Goal: Task Accomplishment & Management: Use online tool/utility

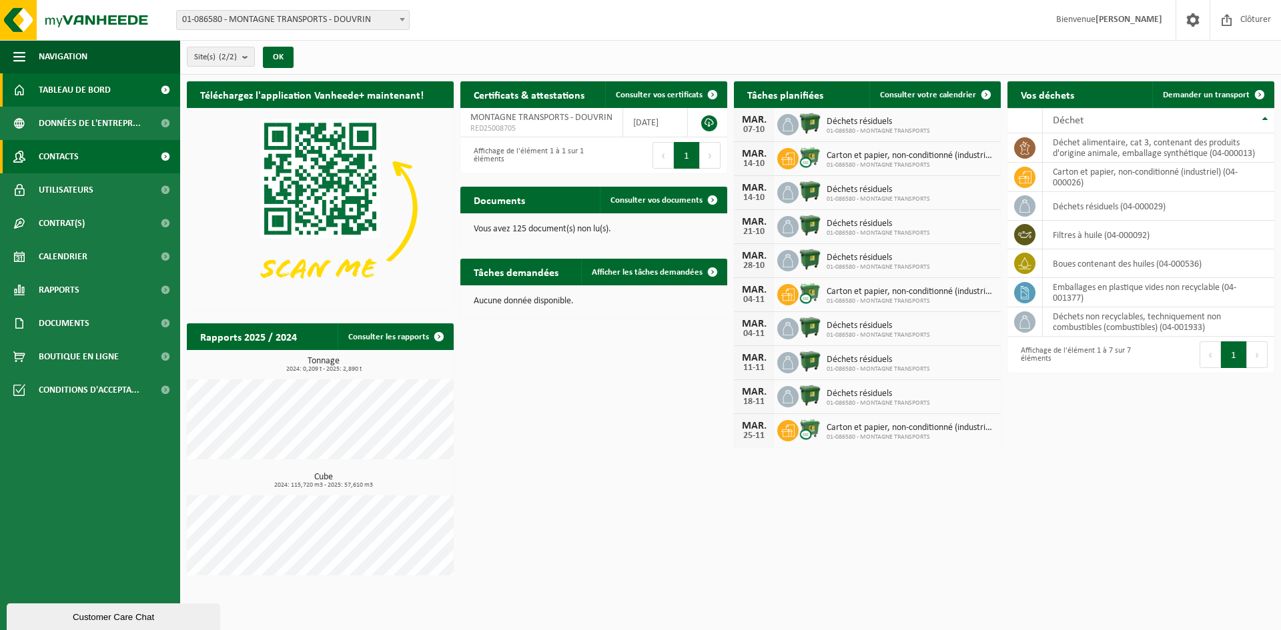
click at [67, 153] on span "Contacts" at bounding box center [59, 156] width 40 height 33
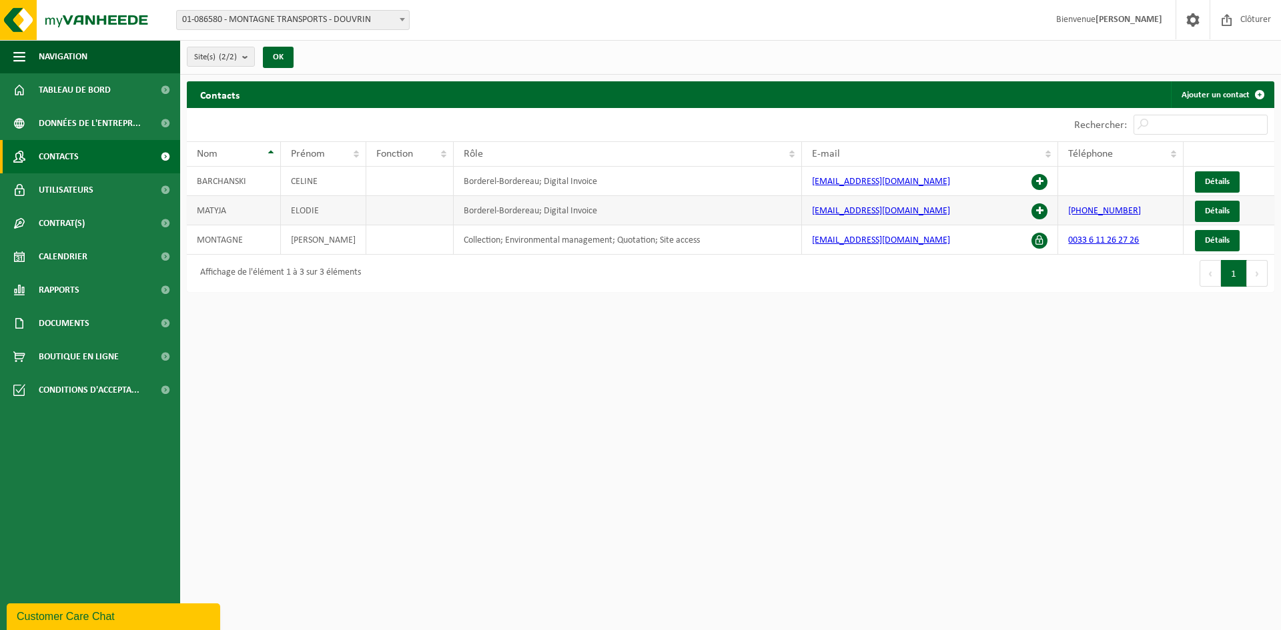
click at [213, 207] on td "MATYJA" at bounding box center [234, 210] width 94 height 29
drag, startPoint x: 213, startPoint y: 207, endPoint x: 638, endPoint y: 437, distance: 483.2
click at [638, 437] on html "Site: 01-086580 - MONTAGNE TRANSPORTS - DOUVRIN 10-922792 - CHANTIER AUBERT - M…" at bounding box center [640, 315] width 1281 height 630
click at [1042, 209] on span at bounding box center [1039, 211] width 16 height 16
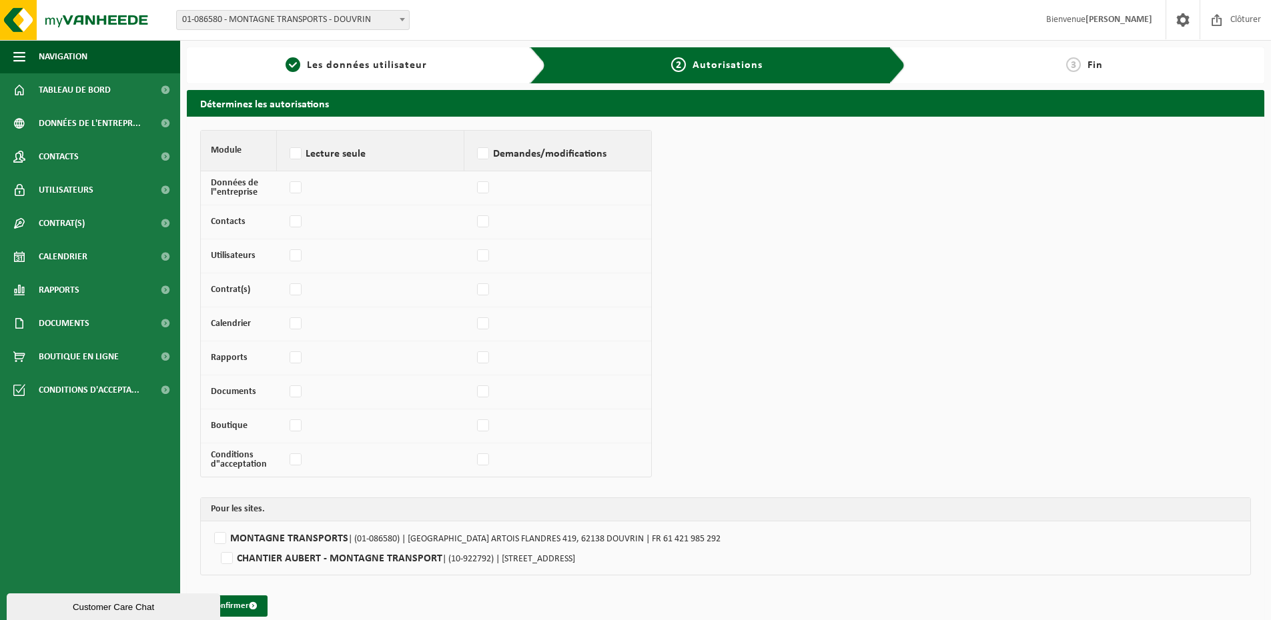
click at [796, 263] on div "Module Lecture seule Demandes/modifications Données de l"entreprise Contacts Ut…" at bounding box center [725, 373] width 1051 height 487
click at [331, 67] on span "Les données utilisateur" at bounding box center [367, 65] width 120 height 11
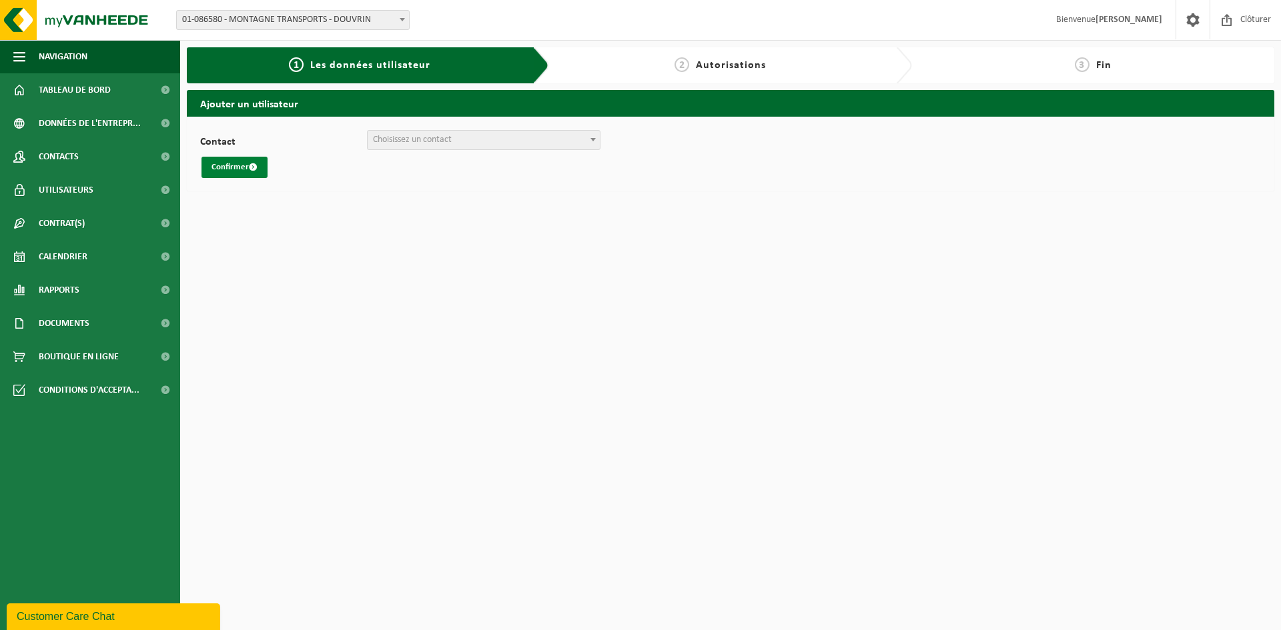
click at [240, 167] on button "Confirmer" at bounding box center [234, 167] width 66 height 21
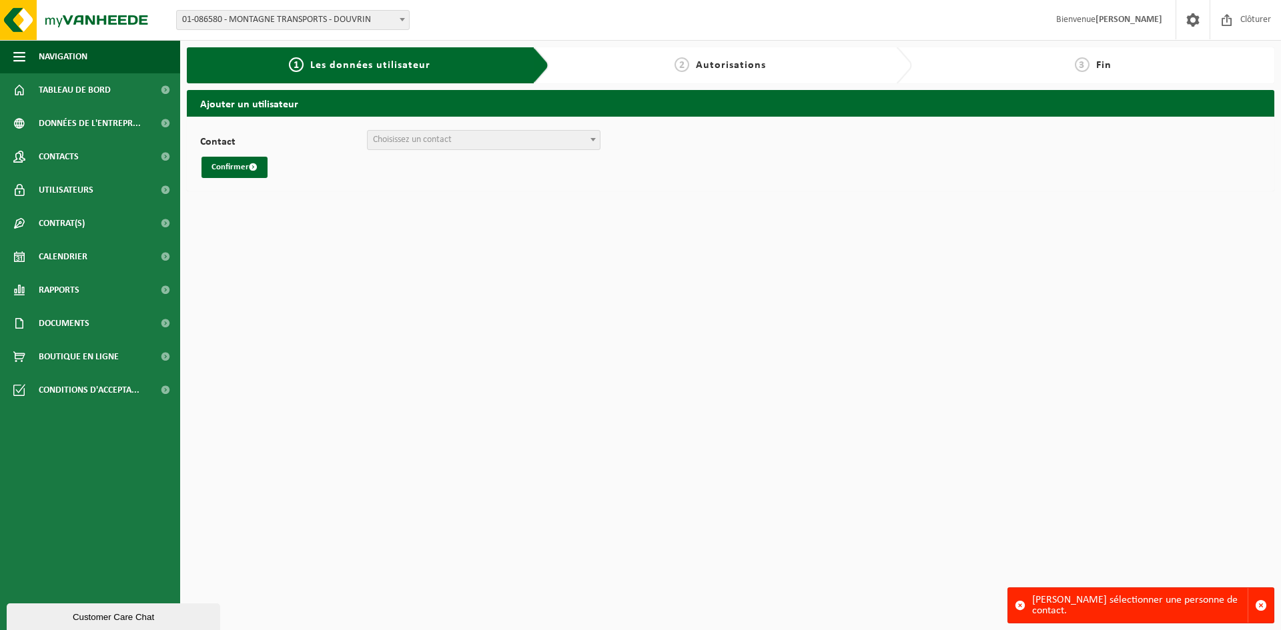
click at [589, 140] on span at bounding box center [592, 139] width 13 height 17
click at [515, 262] on html "Site: 01-086580 - MONTAGNE TRANSPORTS - DOUVRIN 10-922792 - CHANTIER AUBERT - M…" at bounding box center [640, 315] width 1281 height 630
click at [61, 89] on span "Tableau de bord" at bounding box center [75, 89] width 72 height 33
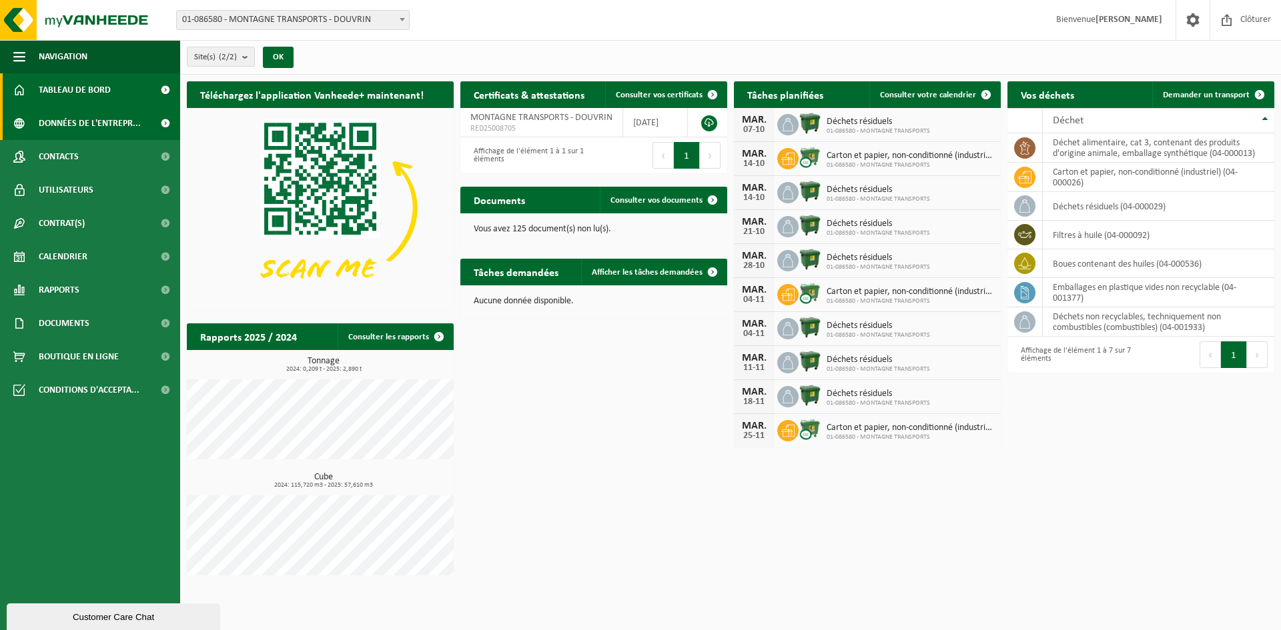
click at [70, 121] on span "Données de l'entrepr..." at bounding box center [90, 123] width 102 height 33
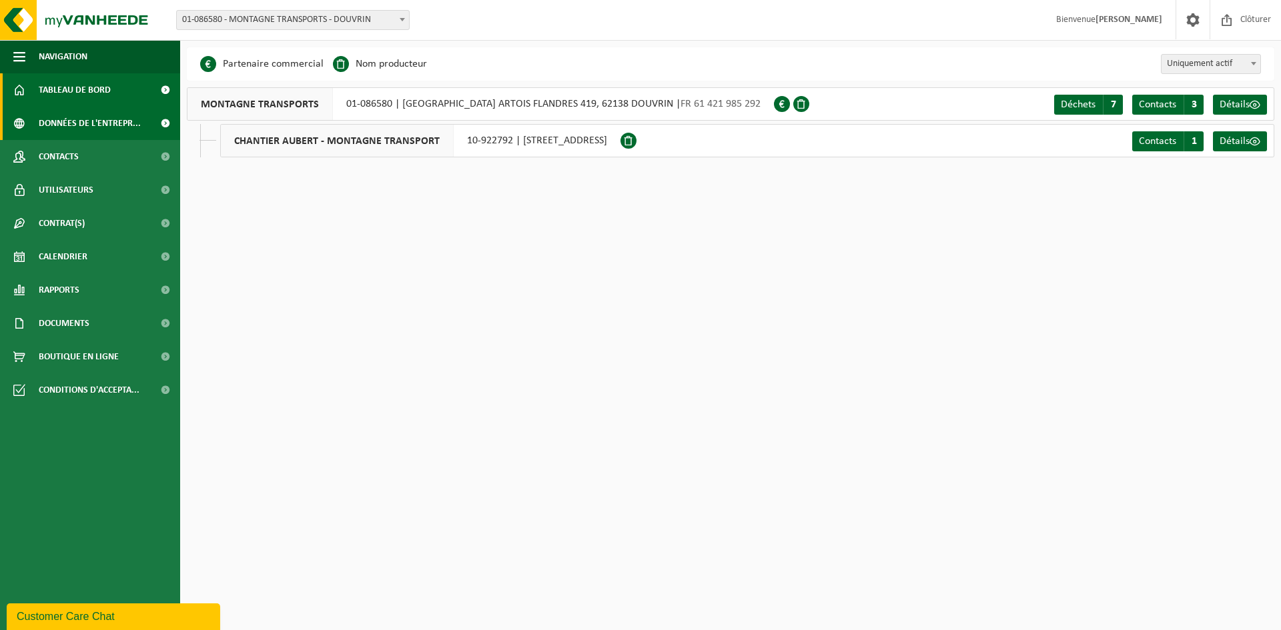
click at [57, 85] on span "Tableau de bord" at bounding box center [75, 89] width 72 height 33
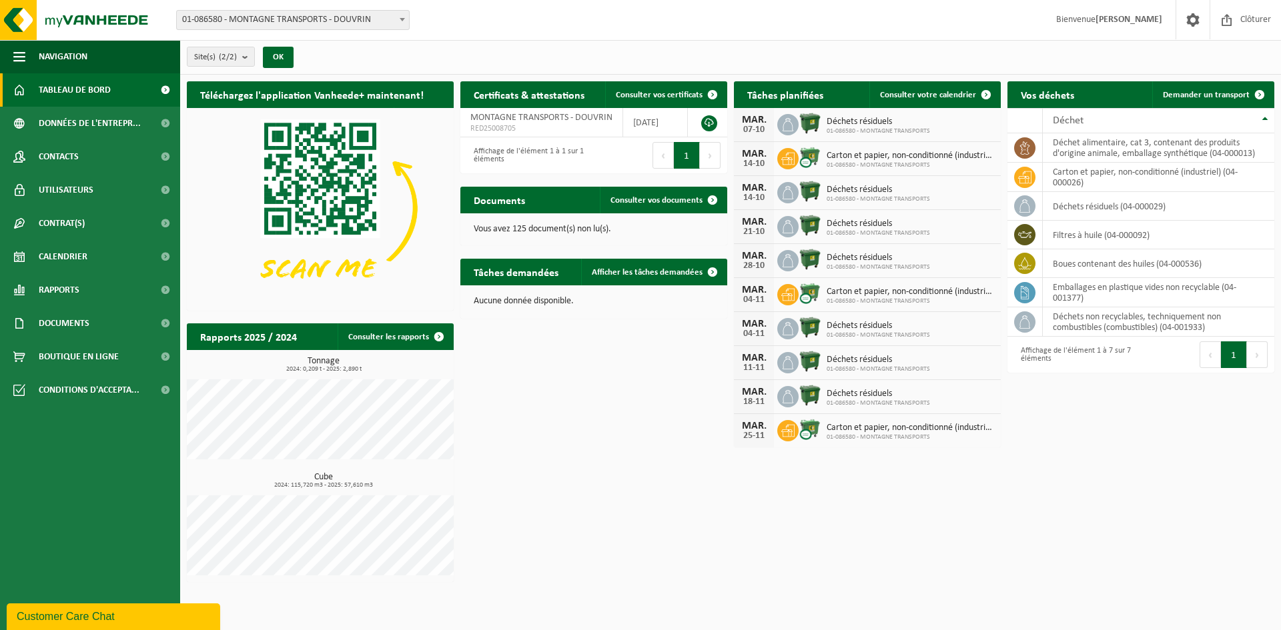
click at [668, 524] on div "Téléchargez l'application Vanheede+ maintenant! Cachez Certificats & attestatio…" at bounding box center [730, 332] width 1094 height 514
click at [61, 251] on span "Calendrier" at bounding box center [63, 256] width 49 height 33
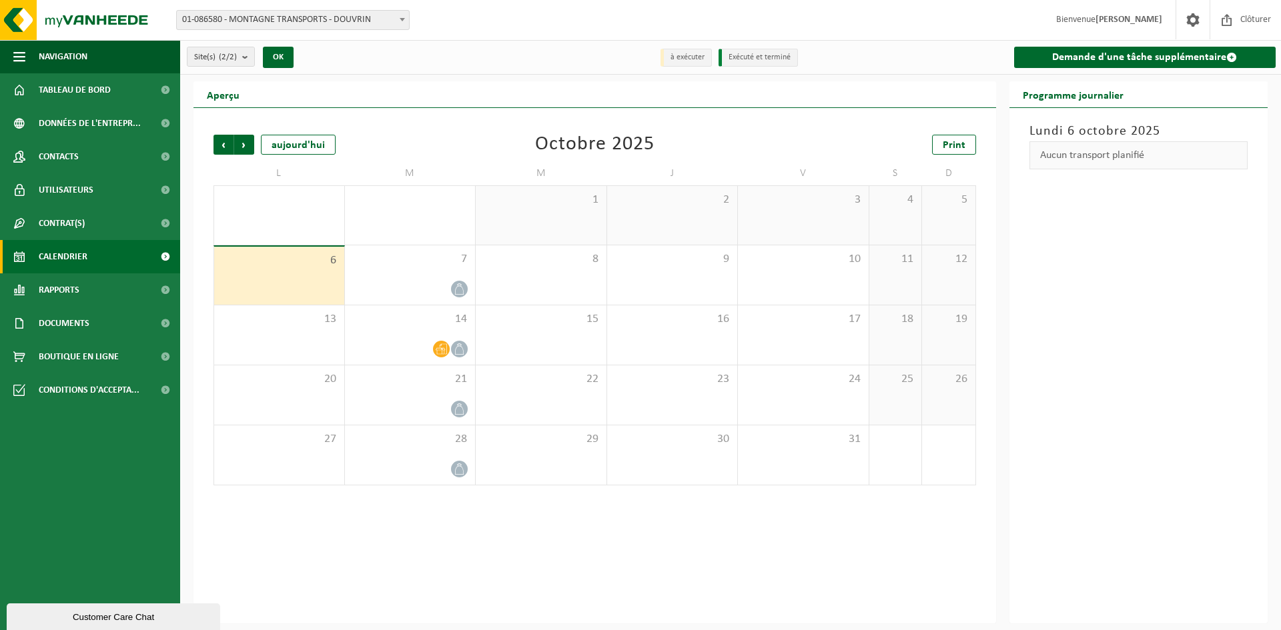
click at [1123, 481] on div "[DATE] Aucun transport planifié" at bounding box center [1138, 366] width 259 height 516
click at [1123, 54] on link "Demande d'une tâche supplémentaire" at bounding box center [1145, 57] width 262 height 21
